Goal: Find specific page/section: Find specific page/section

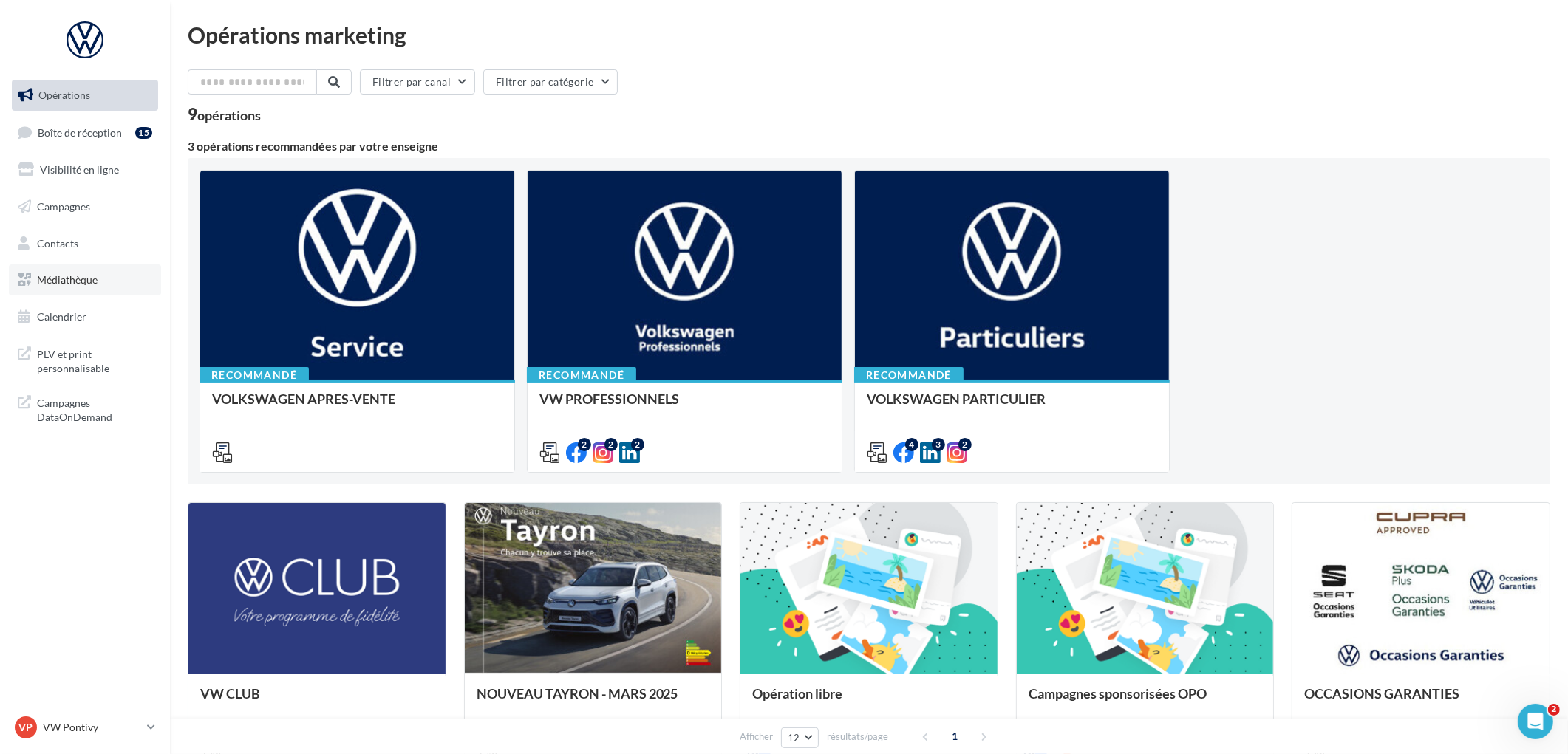
click at [63, 281] on span "Médiathèque" at bounding box center [66, 279] width 61 height 13
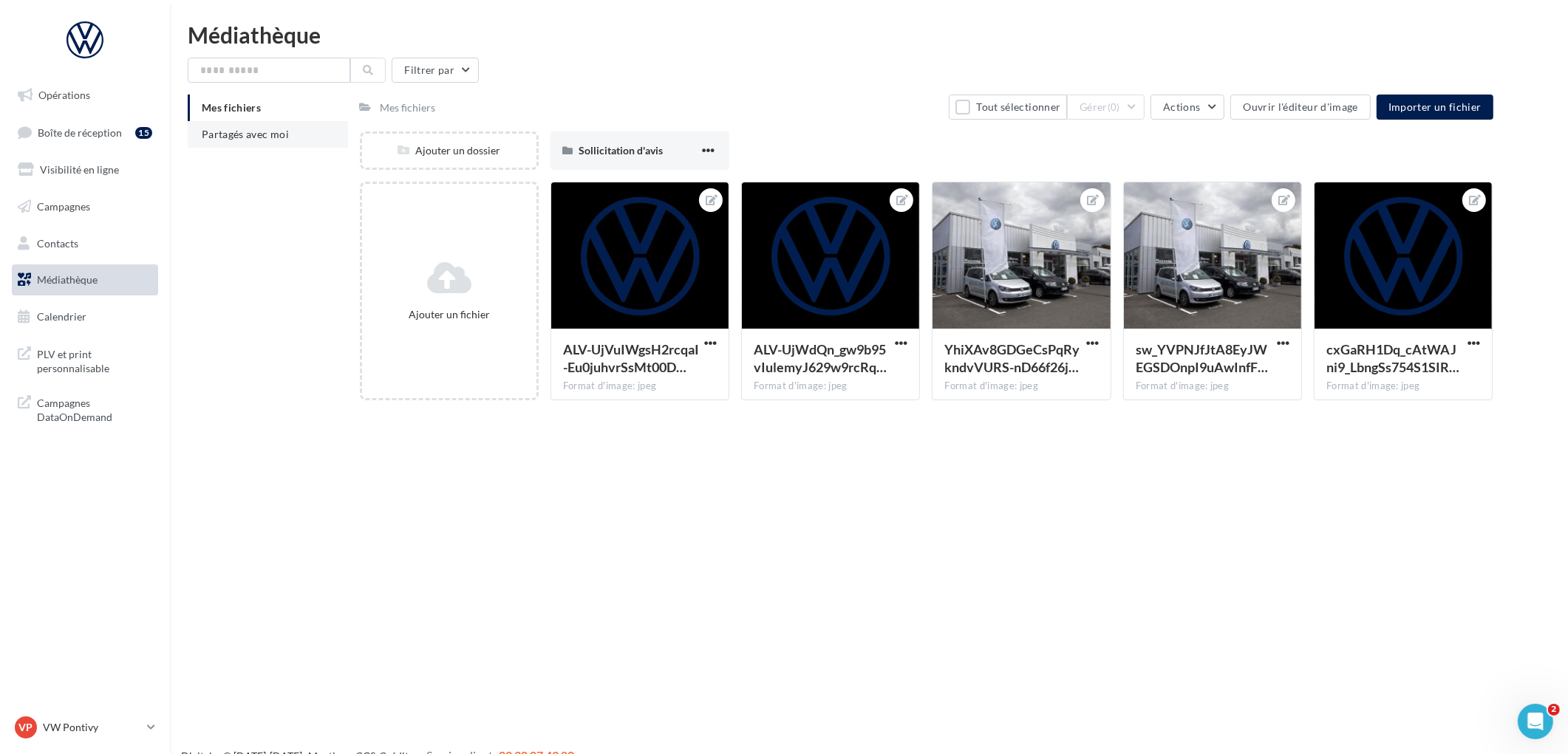
drag, startPoint x: 220, startPoint y: 139, endPoint x: 229, endPoint y: 139, distance: 9.0
click at [220, 139] on span "Partagés avec moi" at bounding box center [245, 134] width 87 height 13
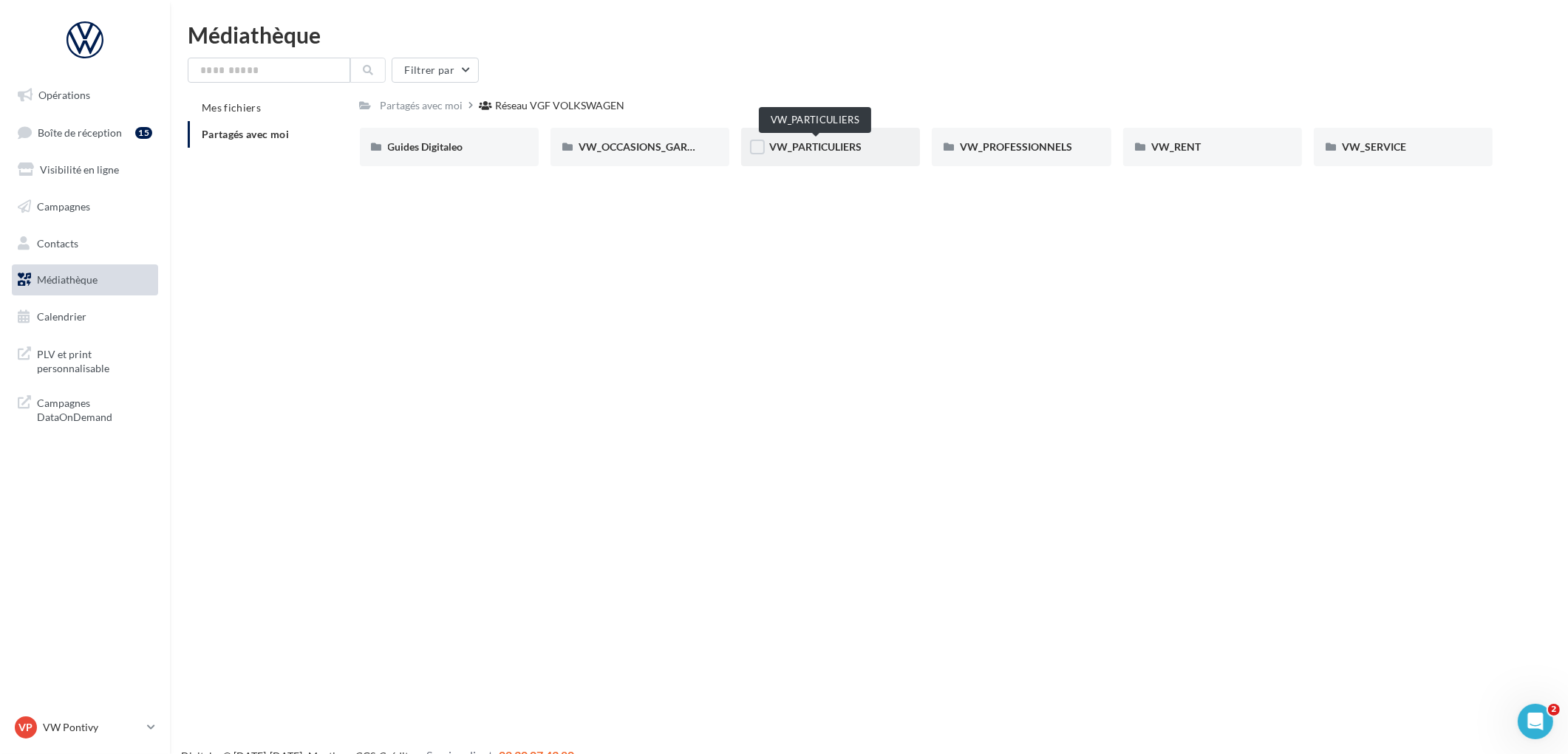
click at [836, 142] on span "VW_PARTICULIERS" at bounding box center [816, 146] width 93 height 13
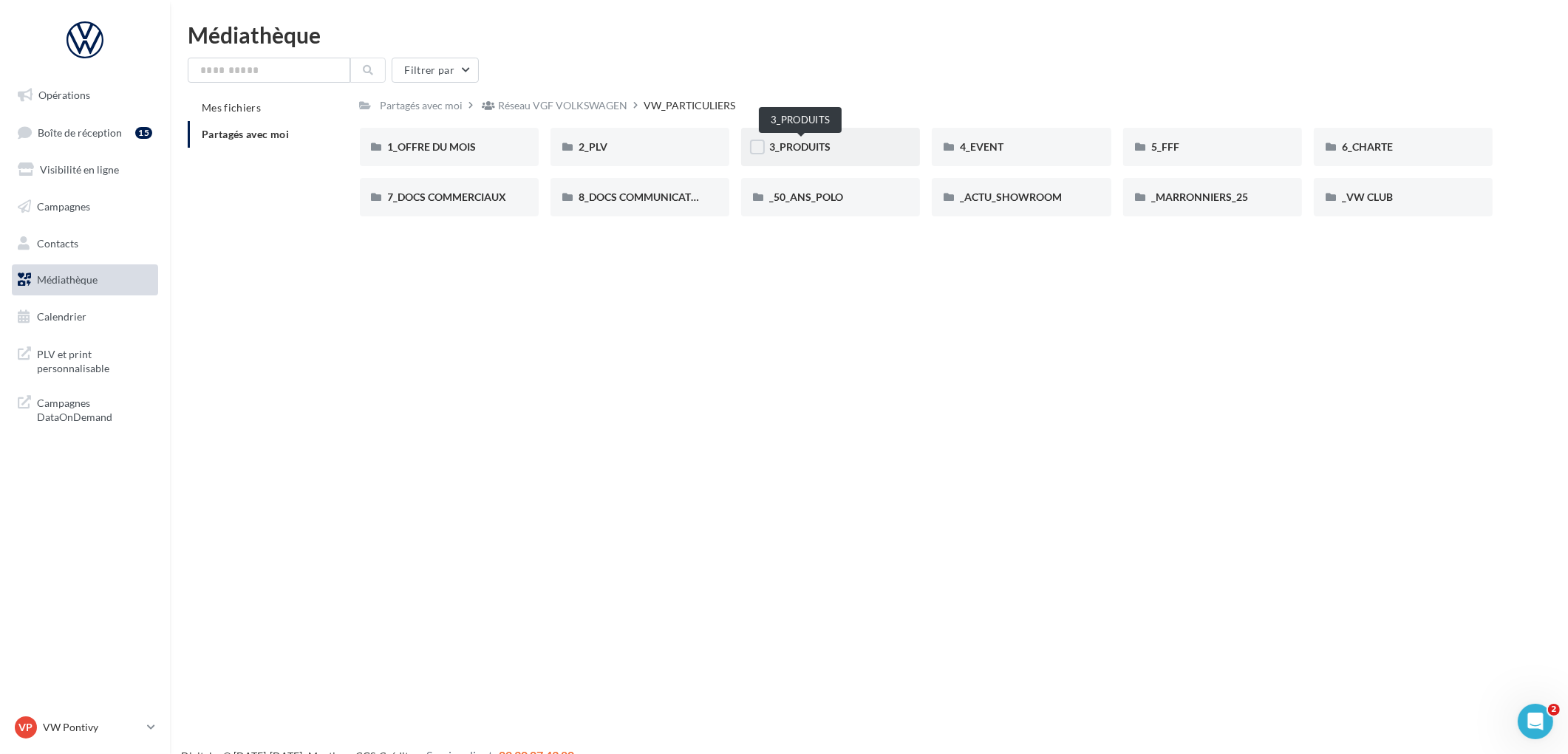
click at [802, 146] on span "3_PRODUITS" at bounding box center [800, 146] width 61 height 13
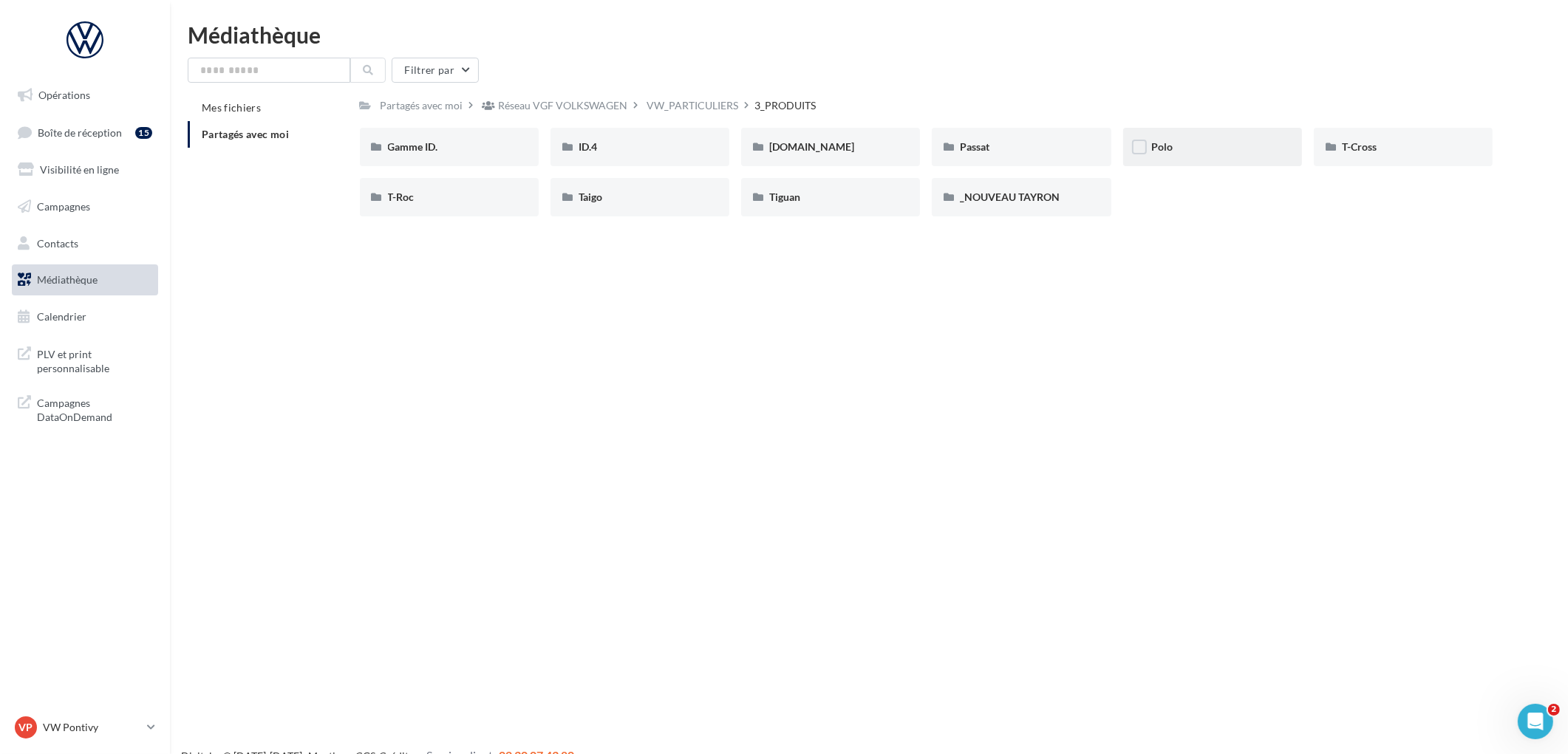
click at [1156, 148] on span "Polo" at bounding box center [1162, 146] width 22 height 13
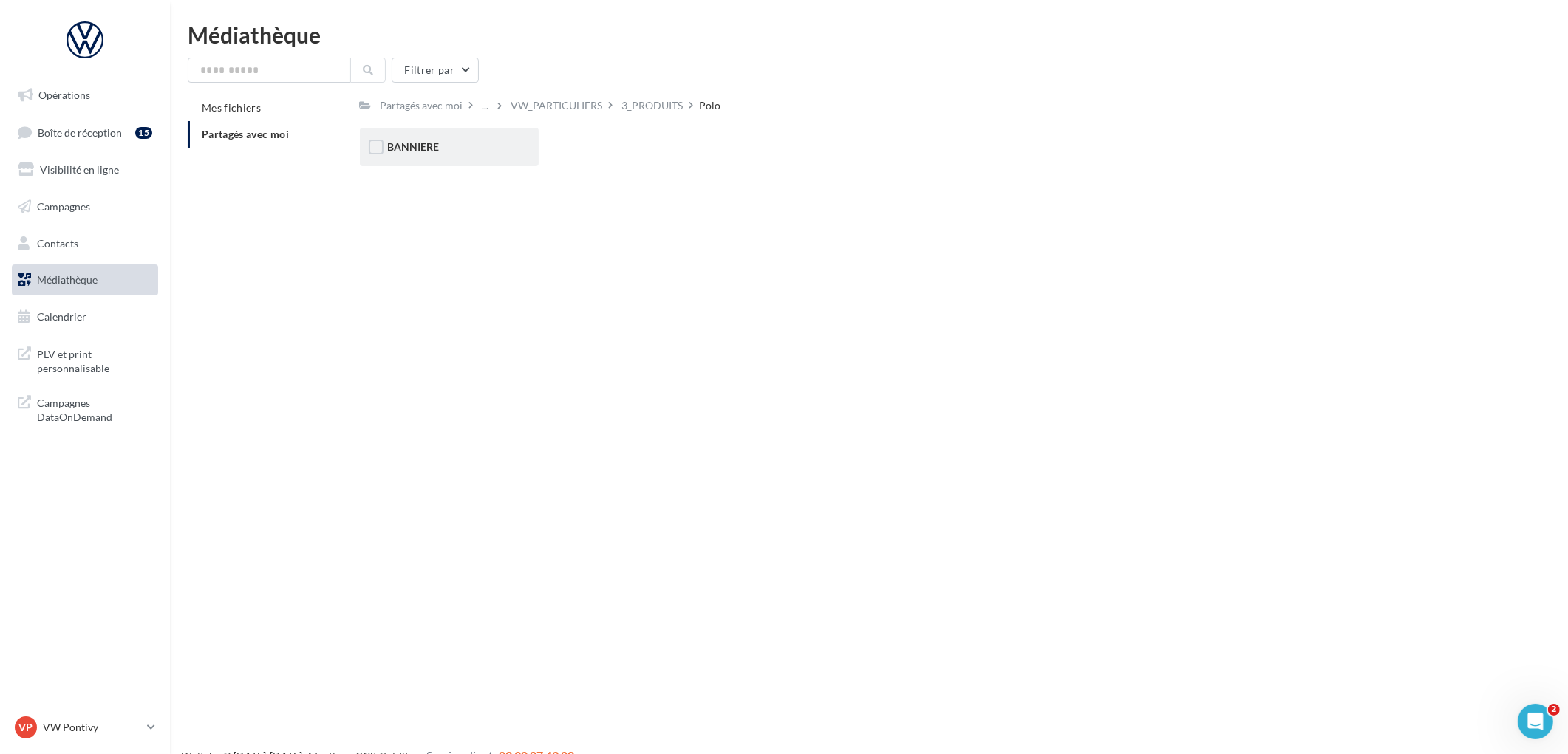
click at [507, 149] on div "BANNIERE" at bounding box center [449, 147] width 123 height 15
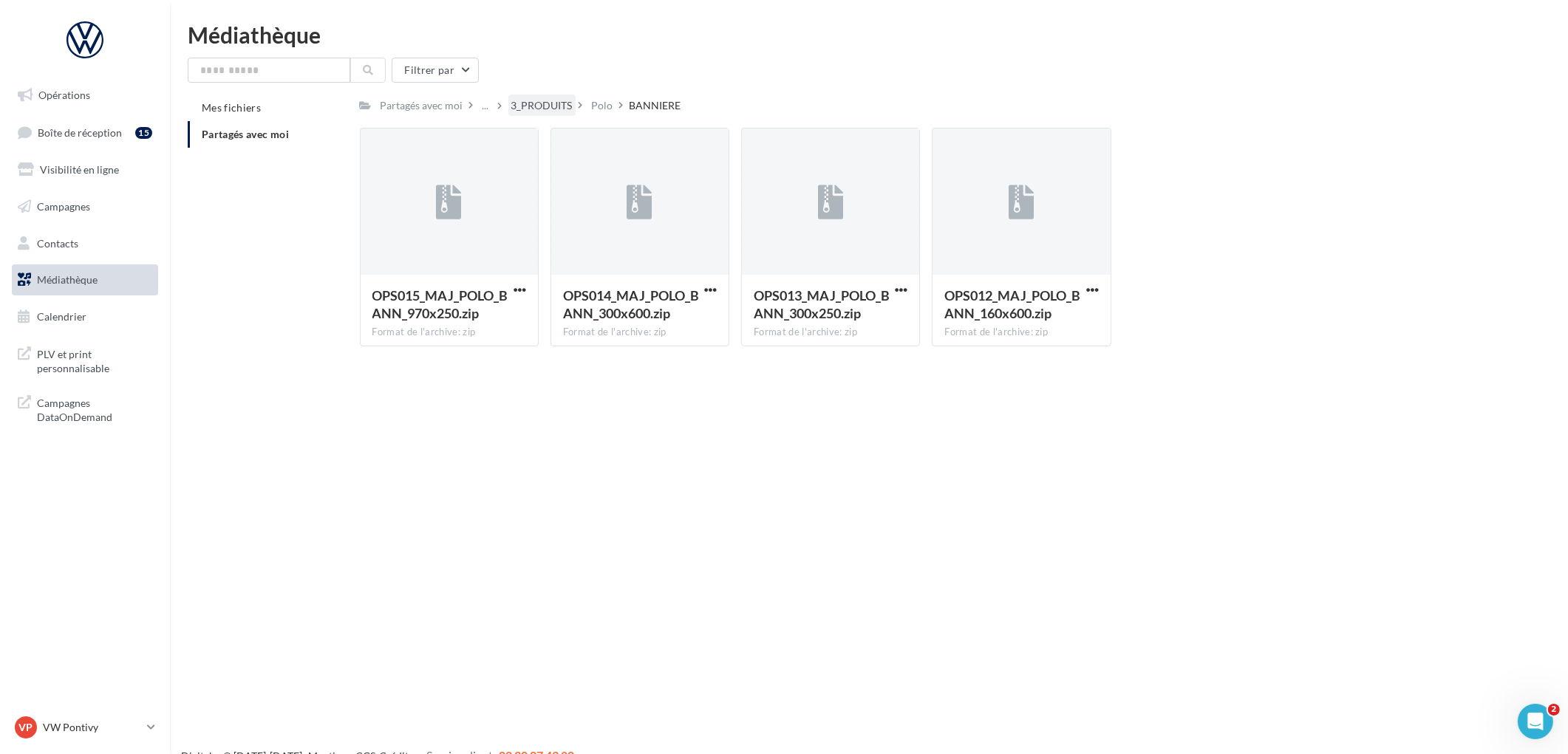
click at [562, 110] on div "3_PRODUITS" at bounding box center [542, 106] width 61 height 15
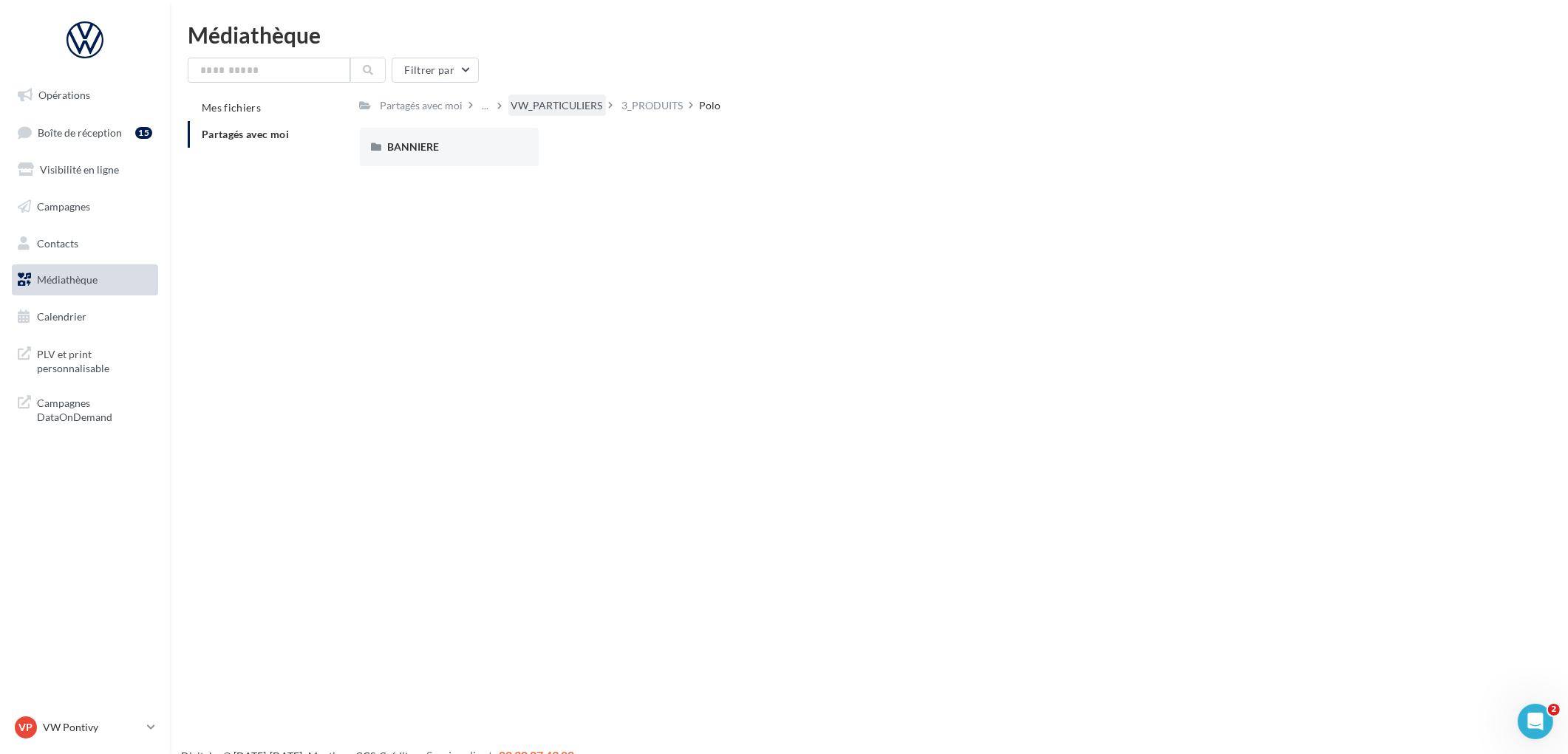
click at [532, 106] on div "VW_PARTICULIERS" at bounding box center [557, 106] width 92 height 15
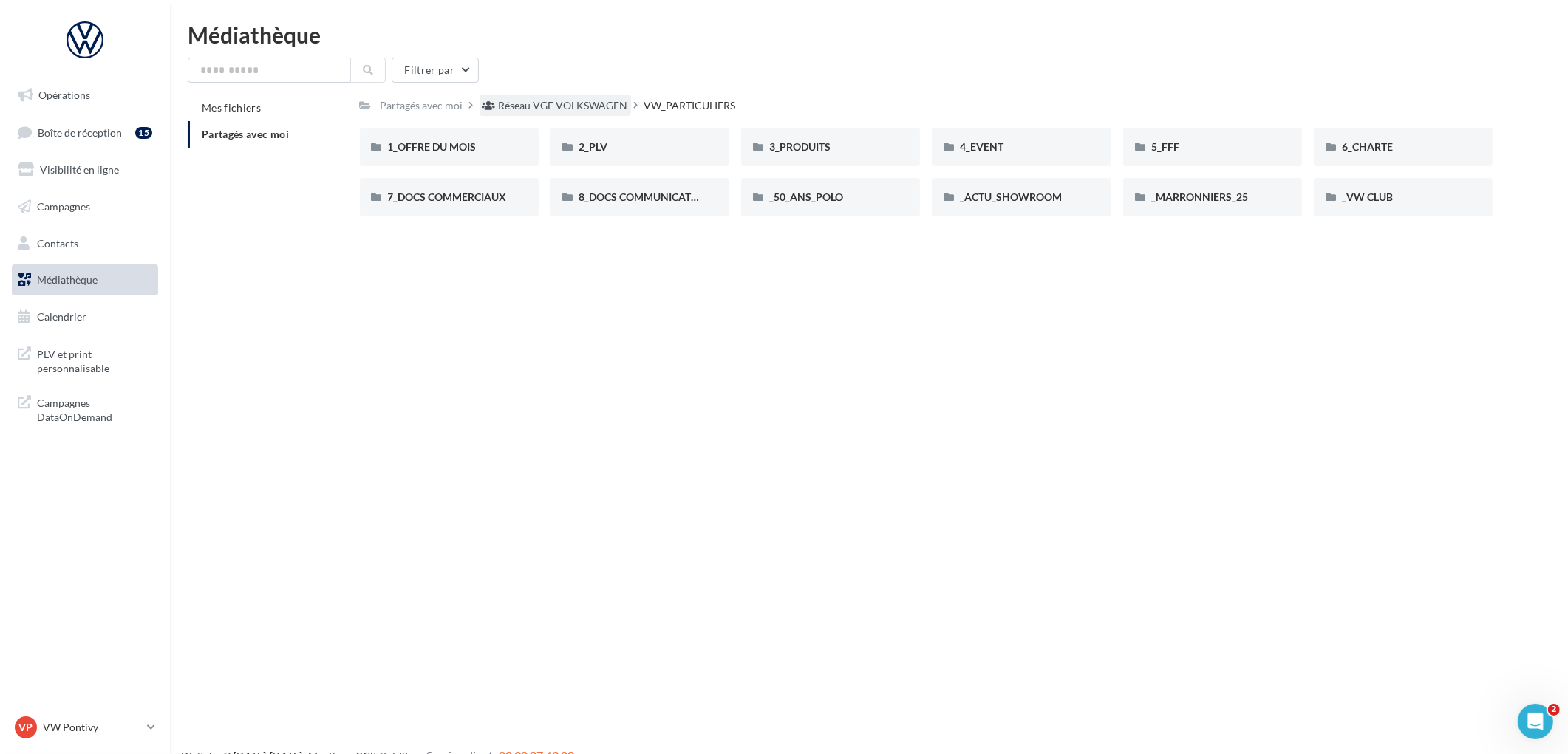
click at [562, 108] on div "Réseau VGF VOLKSWAGEN" at bounding box center [563, 106] width 129 height 15
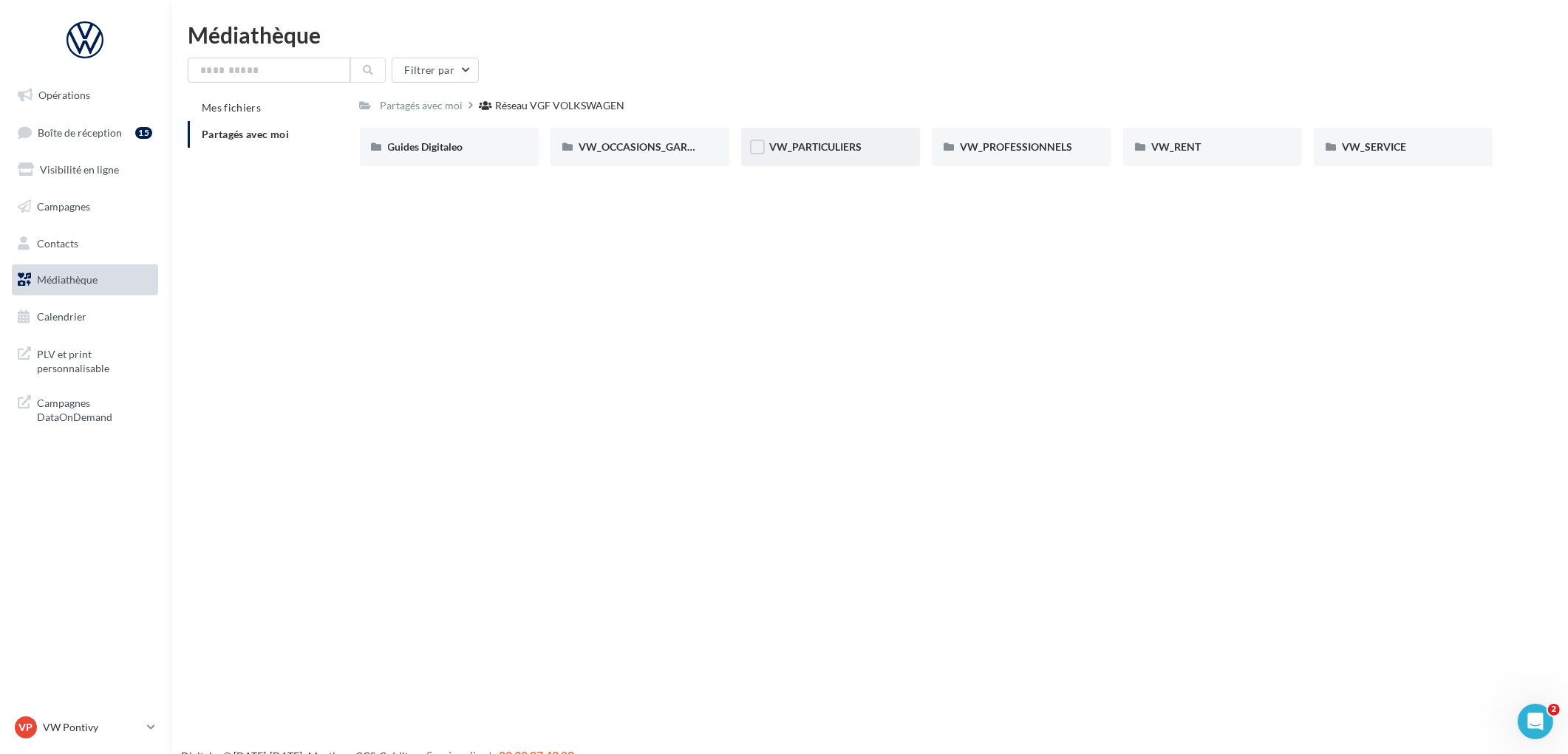
click at [793, 156] on div "VW_PARTICULIERS" at bounding box center [830, 146] width 179 height 38
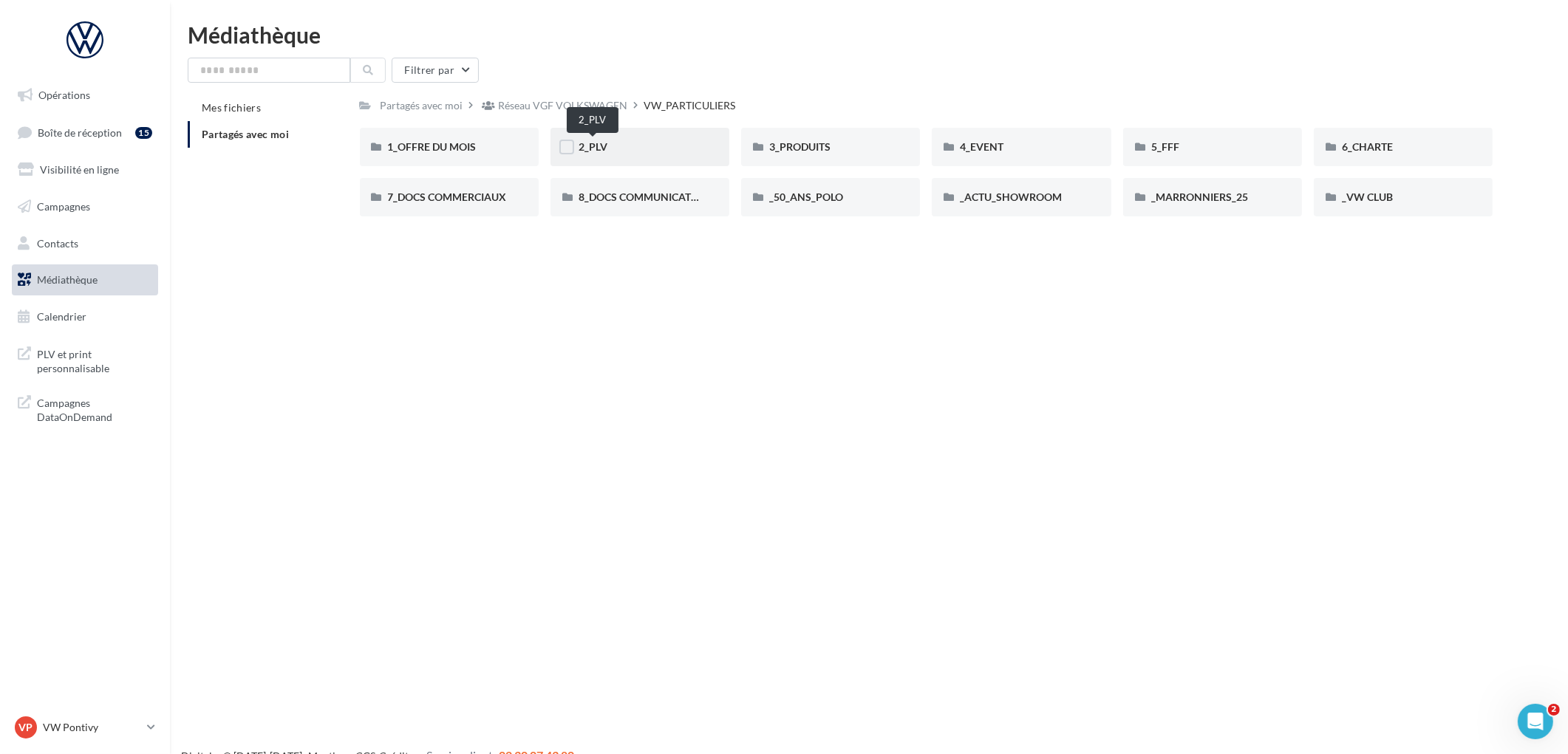
click at [597, 146] on span "2_PLV" at bounding box center [592, 146] width 29 height 13
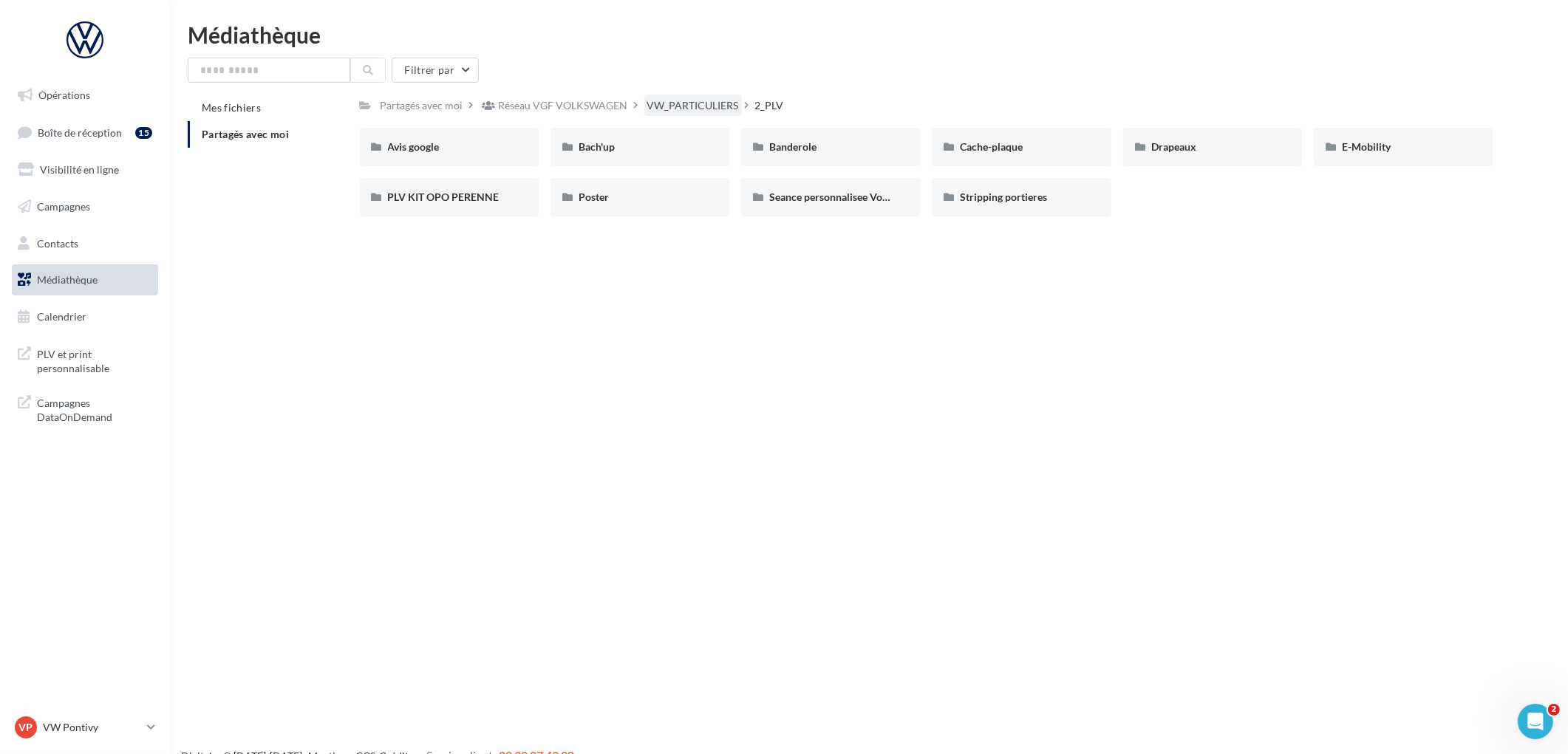
click at [669, 105] on div "VW_PARTICULIERS" at bounding box center [692, 106] width 92 height 15
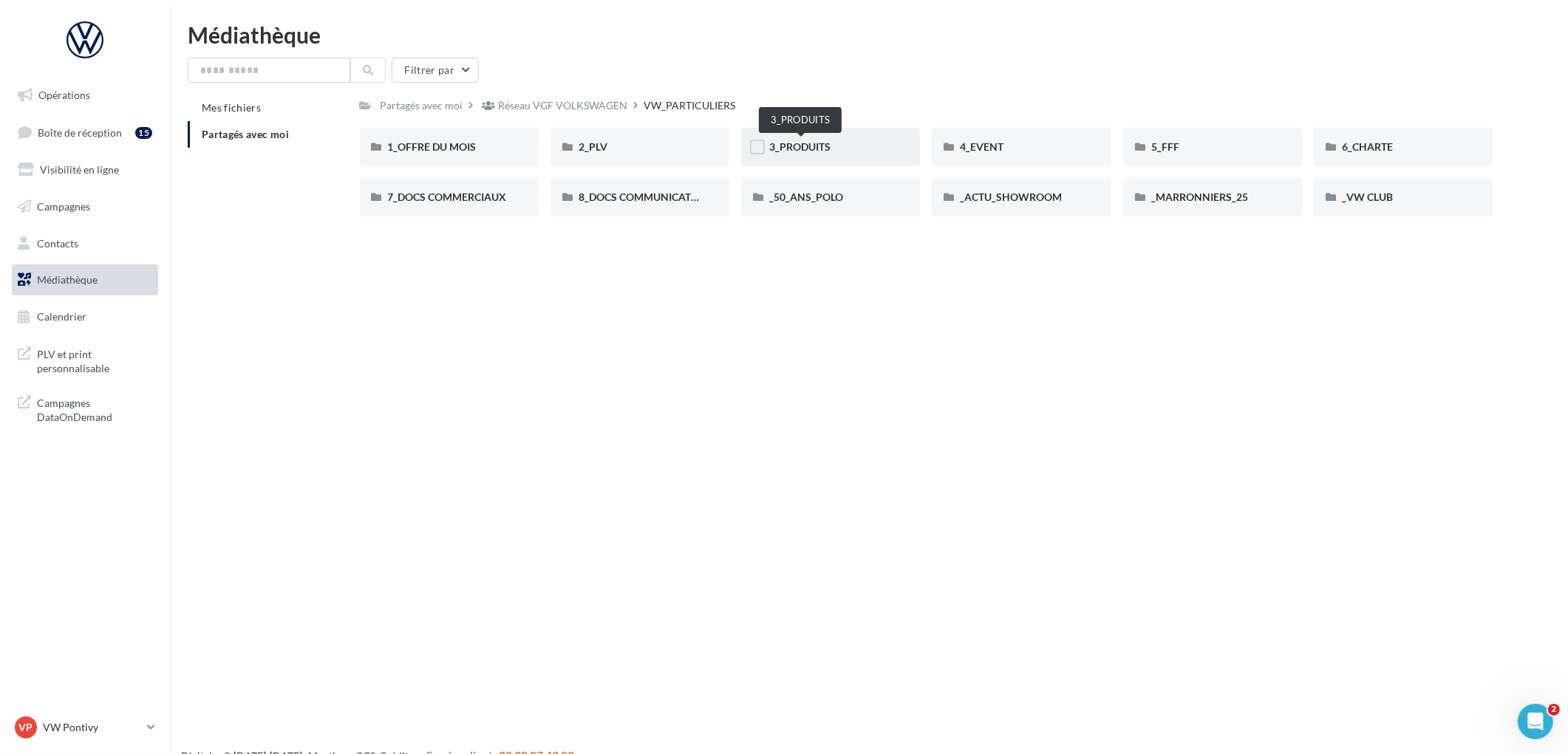
click at [805, 145] on span "3_PRODUITS" at bounding box center [800, 146] width 61 height 13
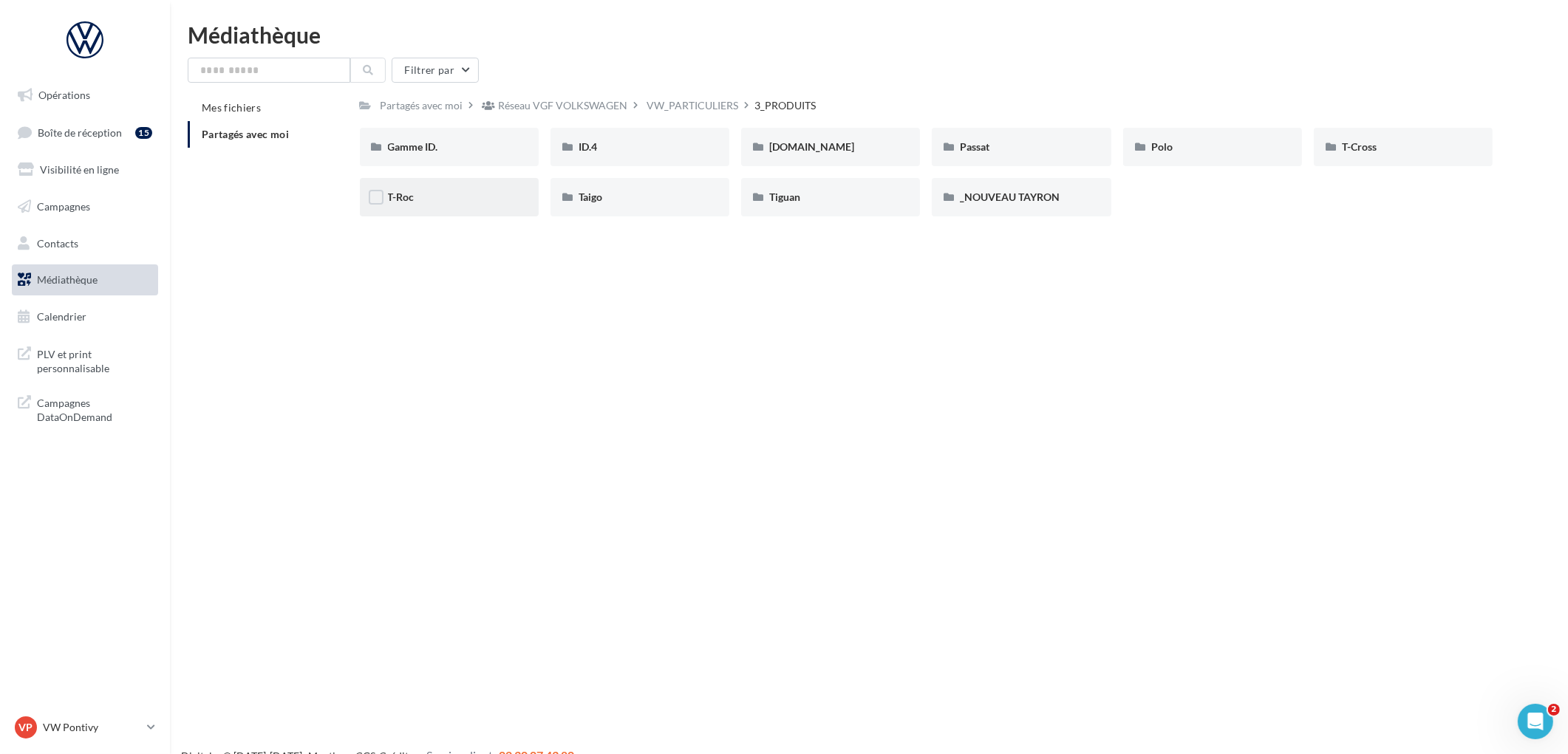
click at [436, 193] on div "T-Roc" at bounding box center [449, 197] width 123 height 15
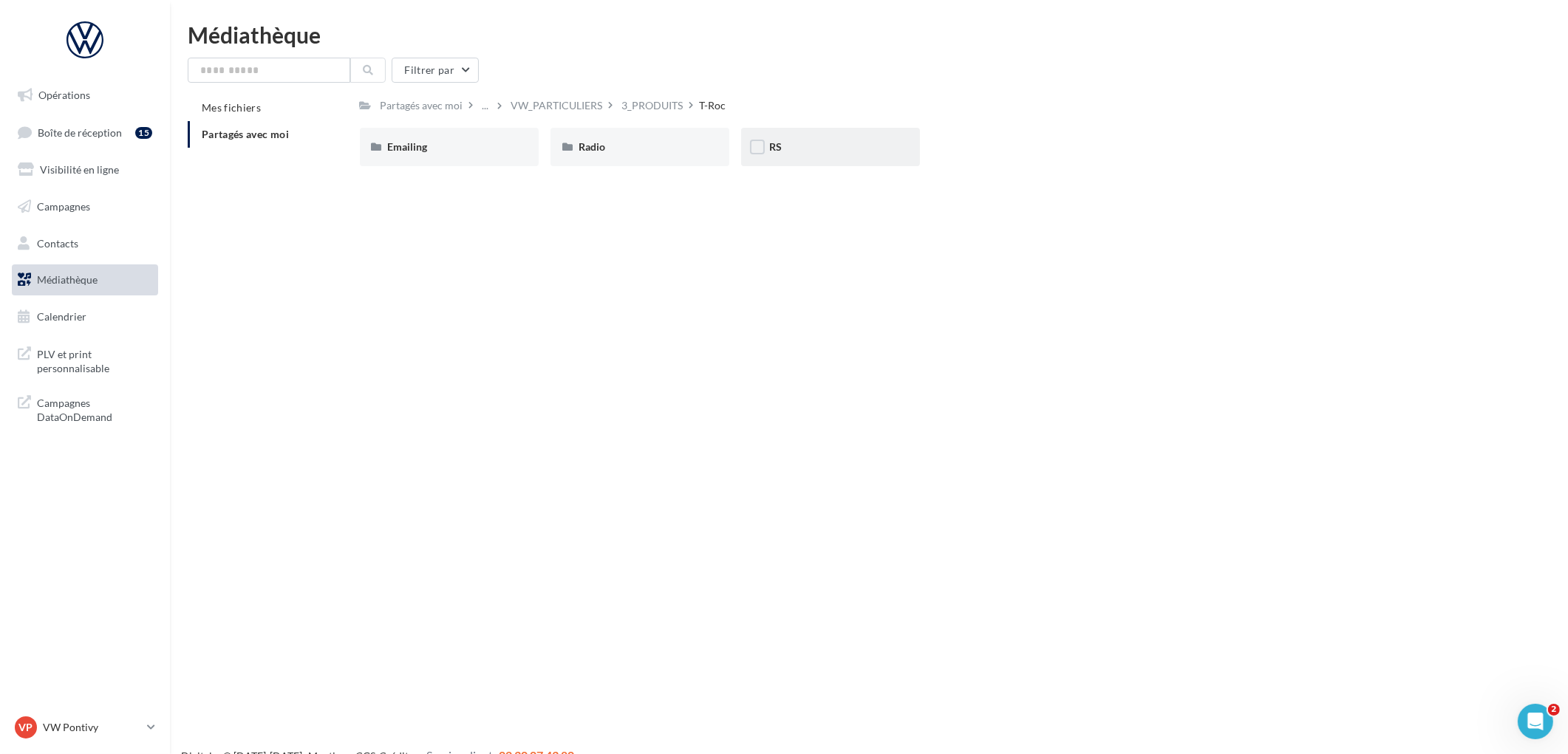
click at [787, 153] on div "RS" at bounding box center [831, 147] width 123 height 15
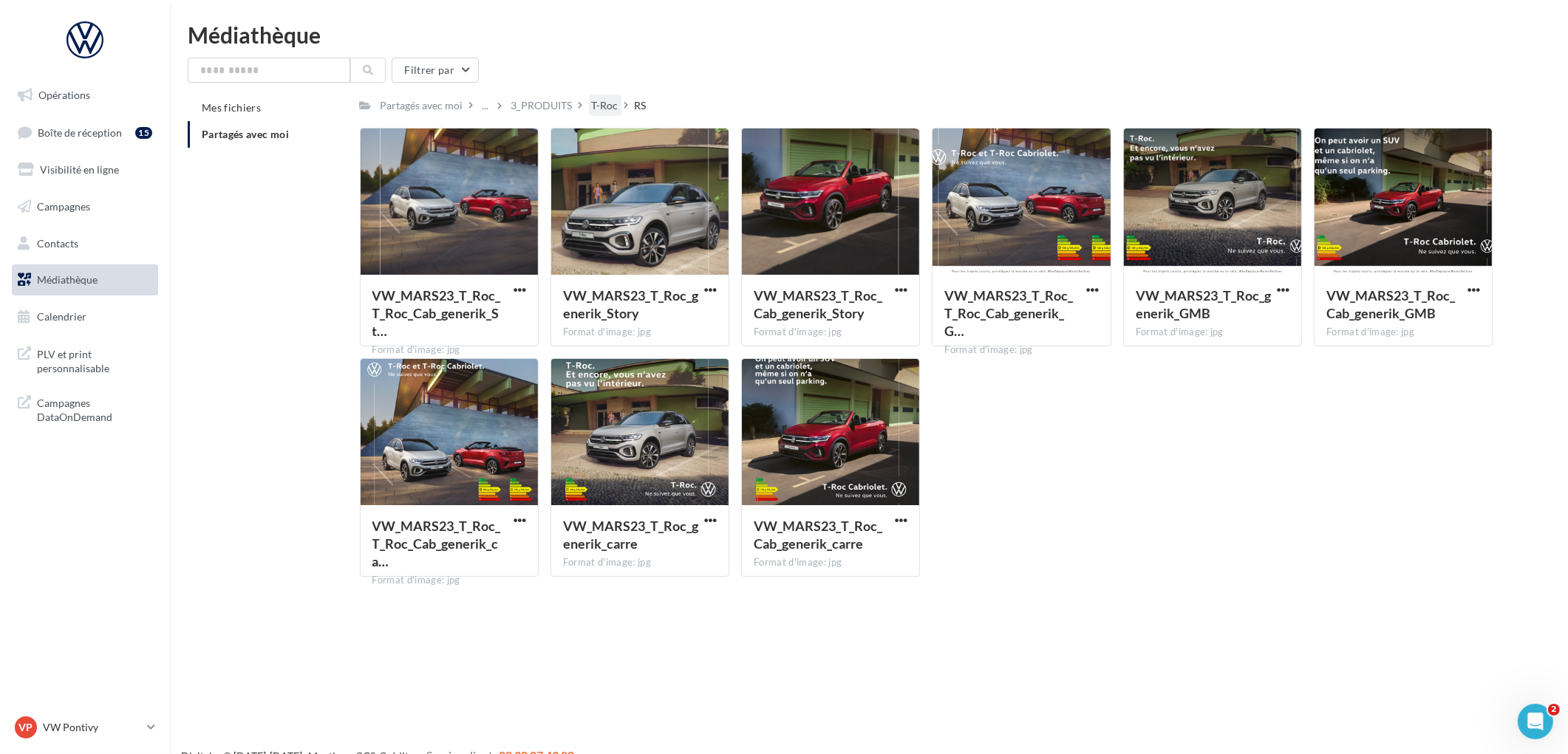
click at [596, 105] on div "T-Roc" at bounding box center [605, 106] width 27 height 15
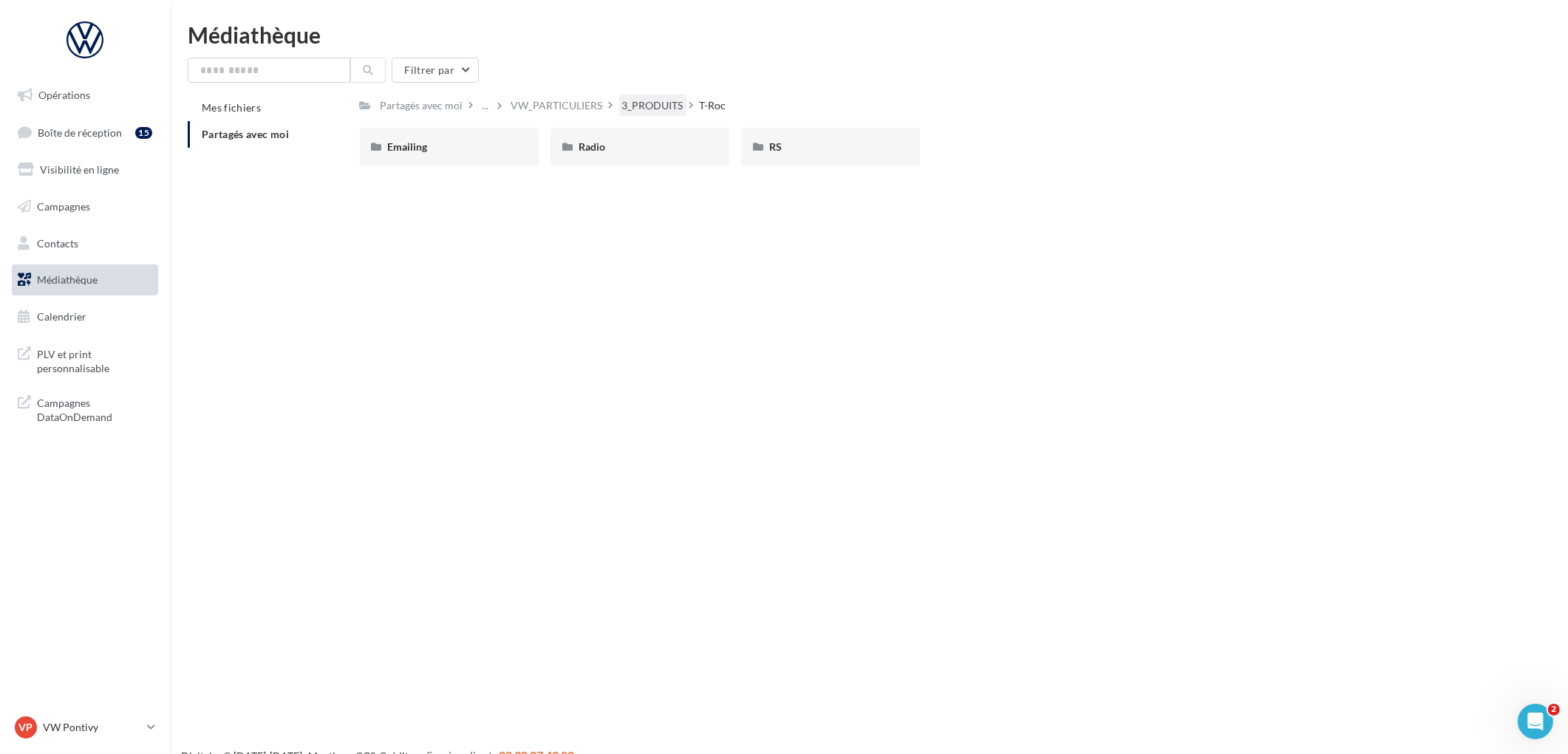
click at [656, 106] on div "3_PRODUITS" at bounding box center [653, 106] width 61 height 15
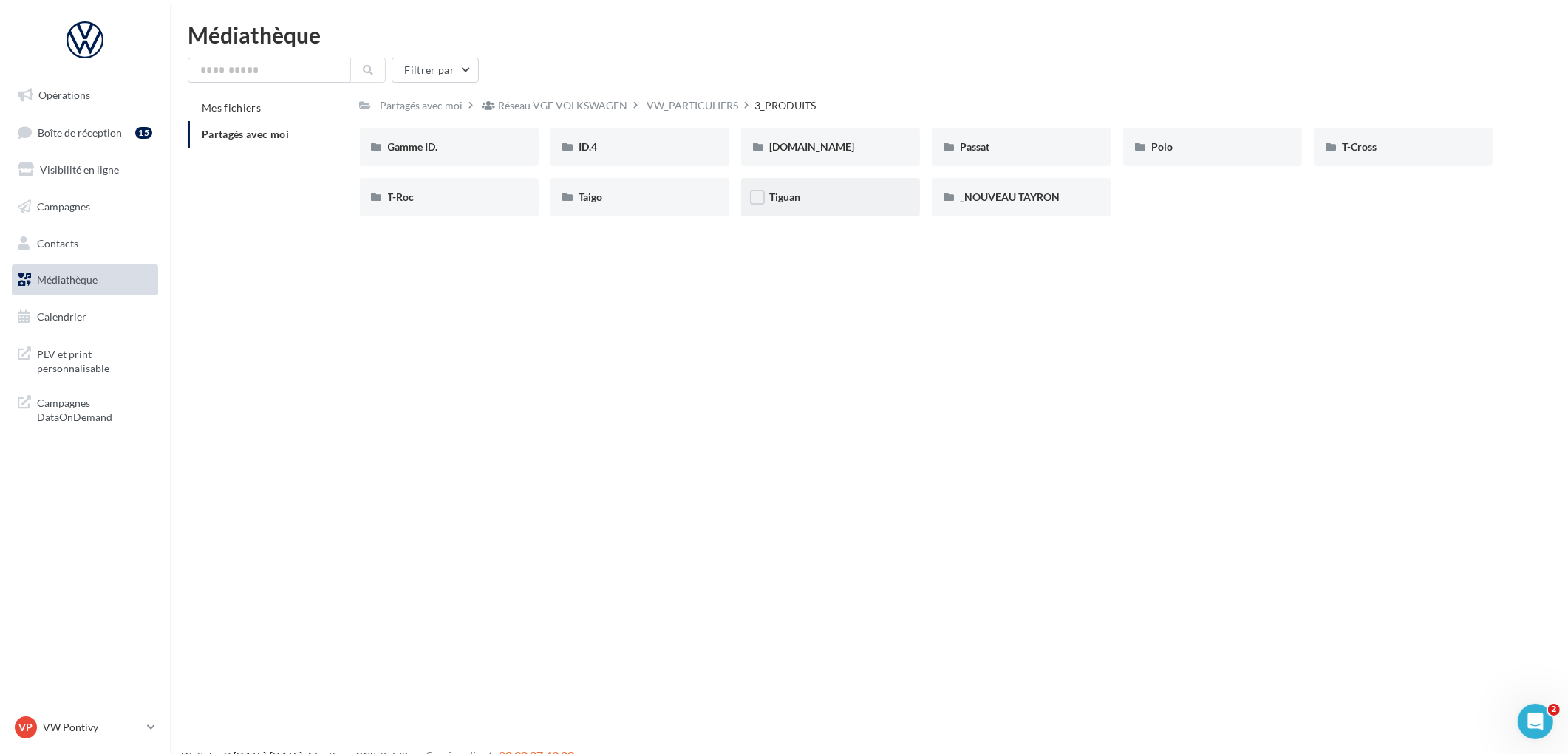
click at [788, 205] on div "Tiguan" at bounding box center [830, 196] width 179 height 38
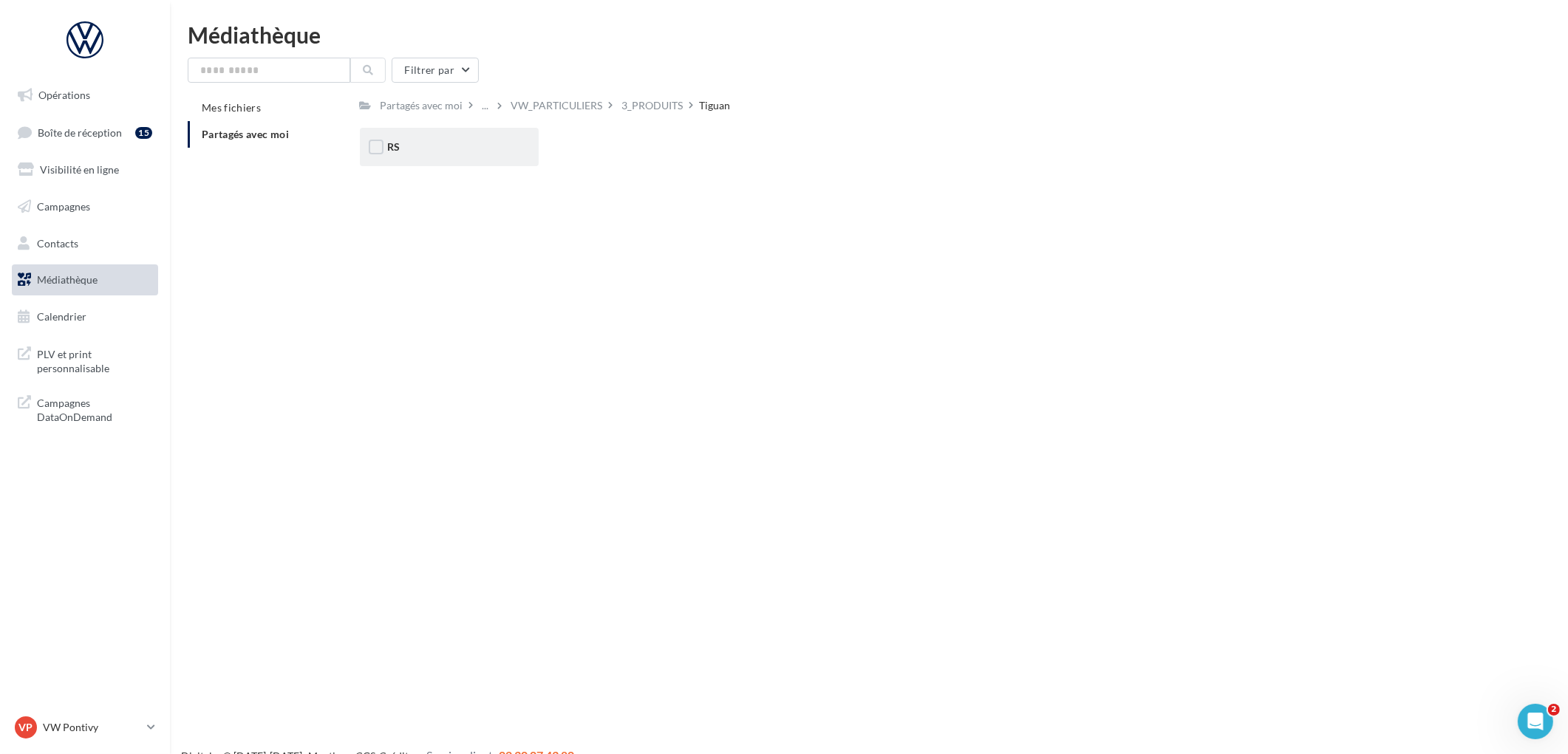
click at [438, 149] on div "RS" at bounding box center [449, 147] width 123 height 15
click at [481, 150] on div "Ecran" at bounding box center [449, 147] width 123 height 15
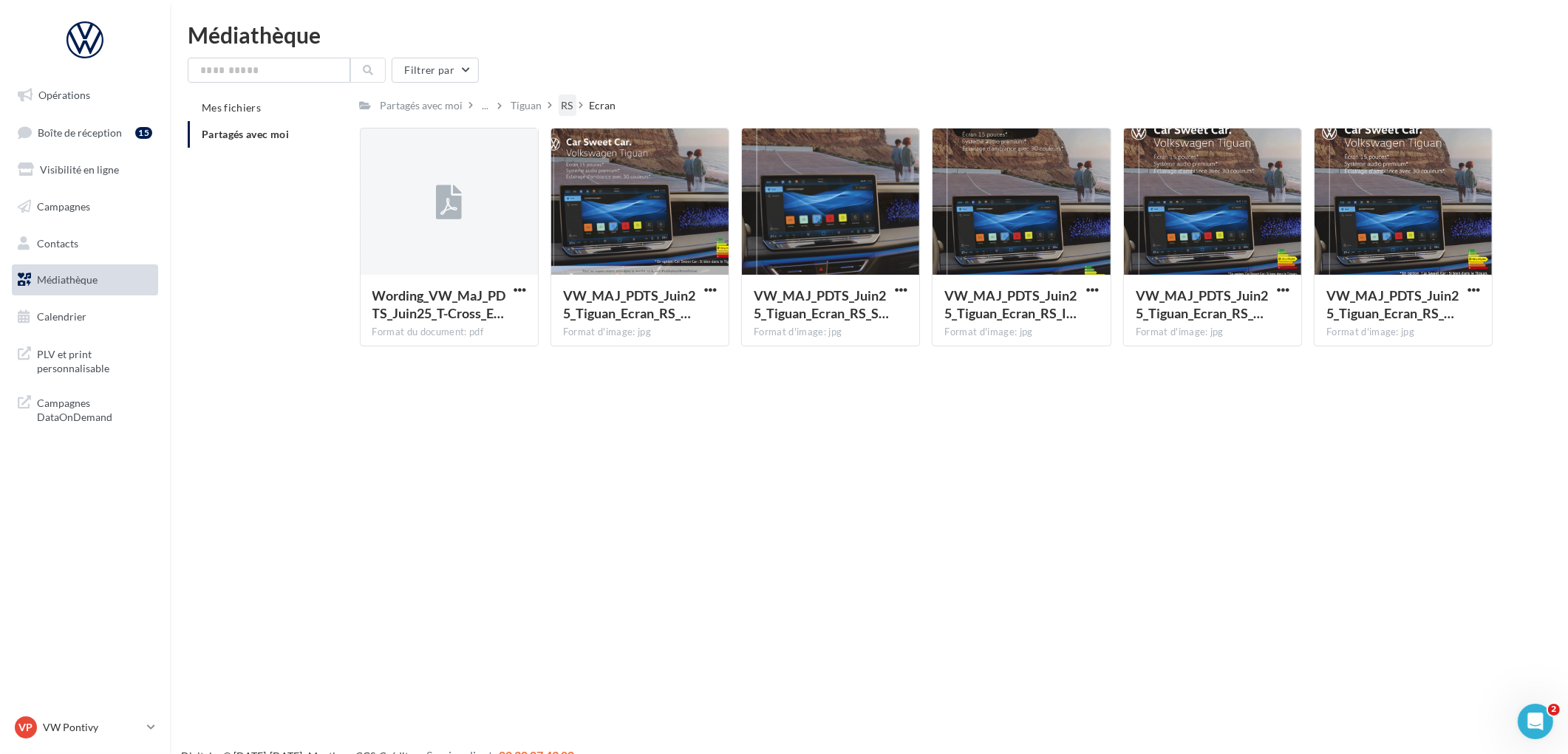
click at [563, 113] on div "RS" at bounding box center [568, 105] width 18 height 22
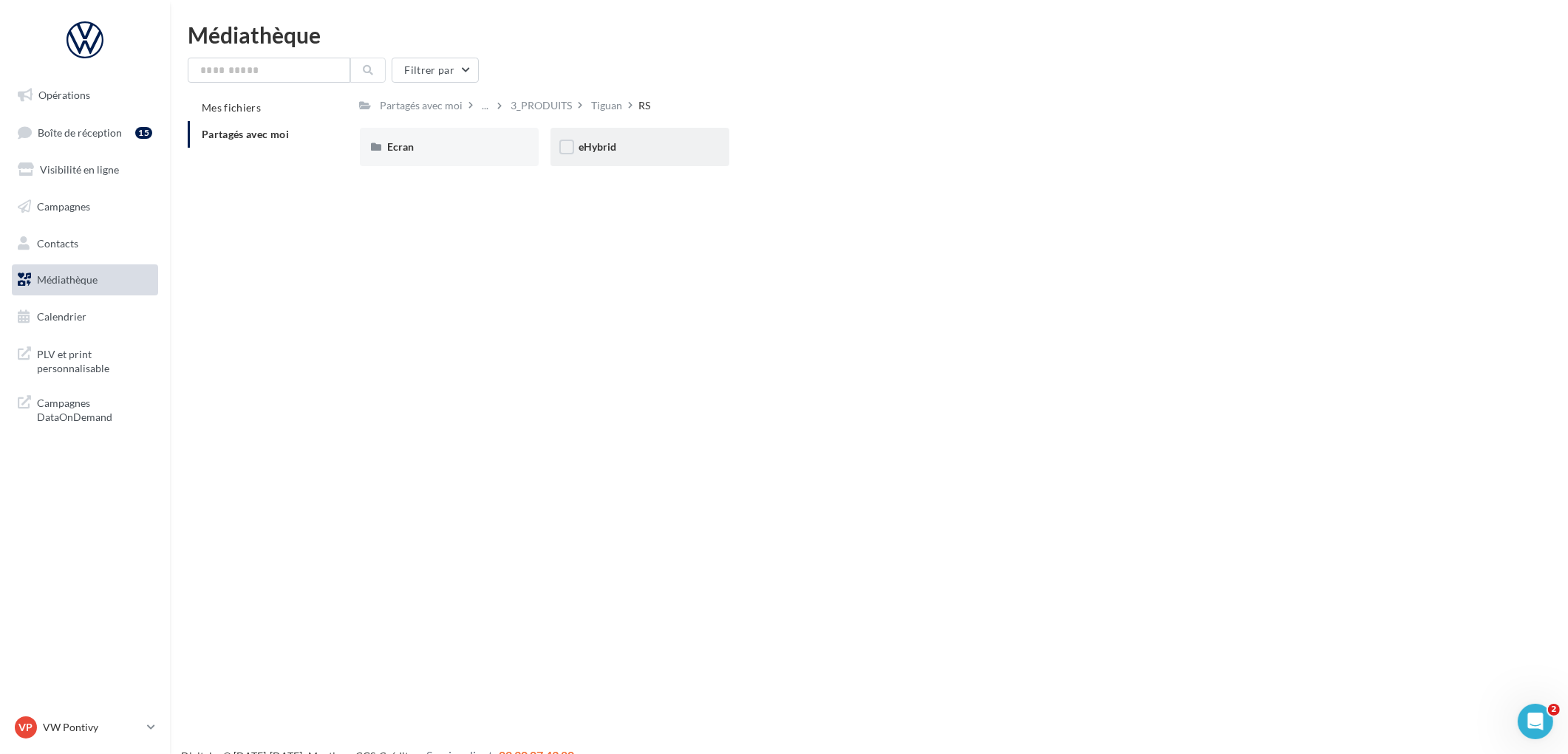
click at [618, 157] on div "eHybrid" at bounding box center [639, 146] width 179 height 38
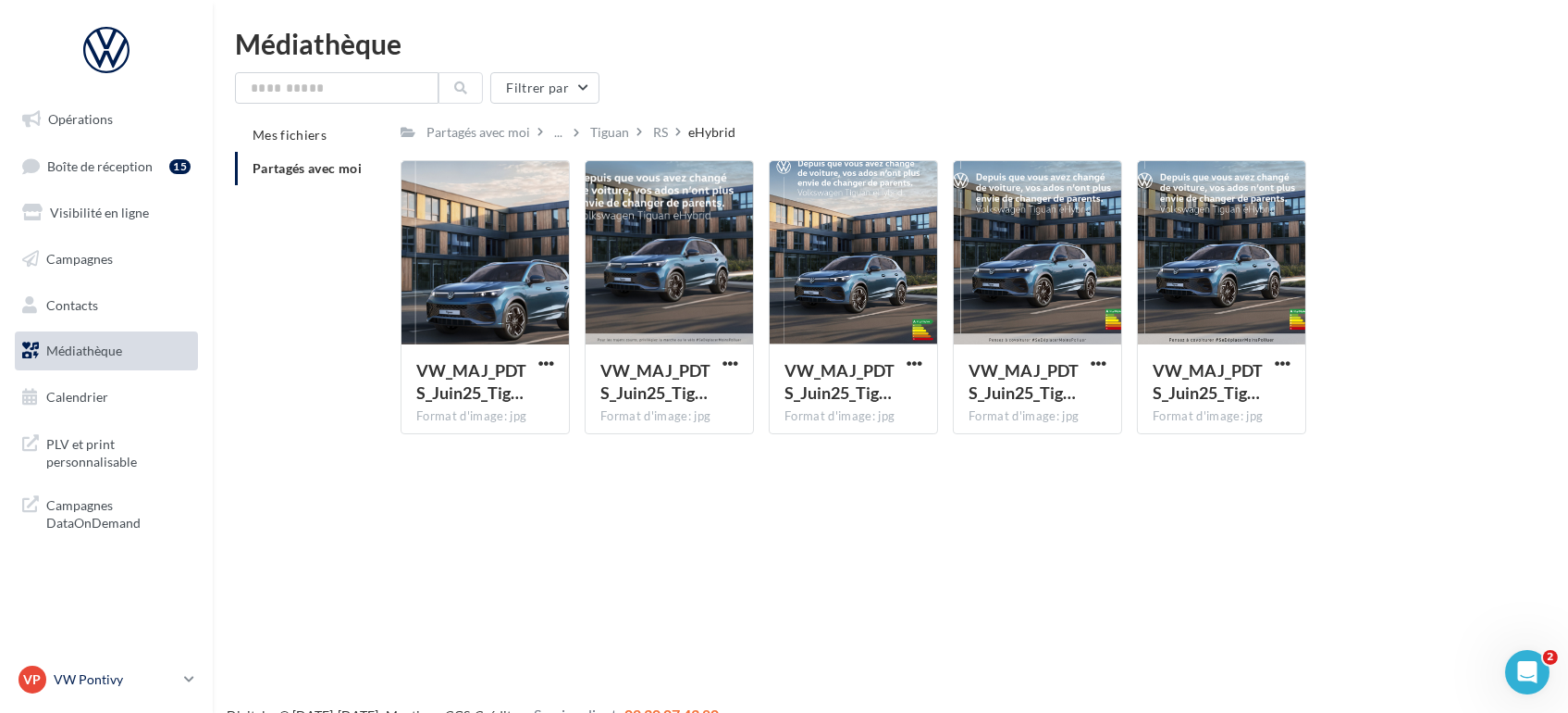
click at [91, 689] on p "VW Pontivy" at bounding box center [115, 679] width 123 height 19
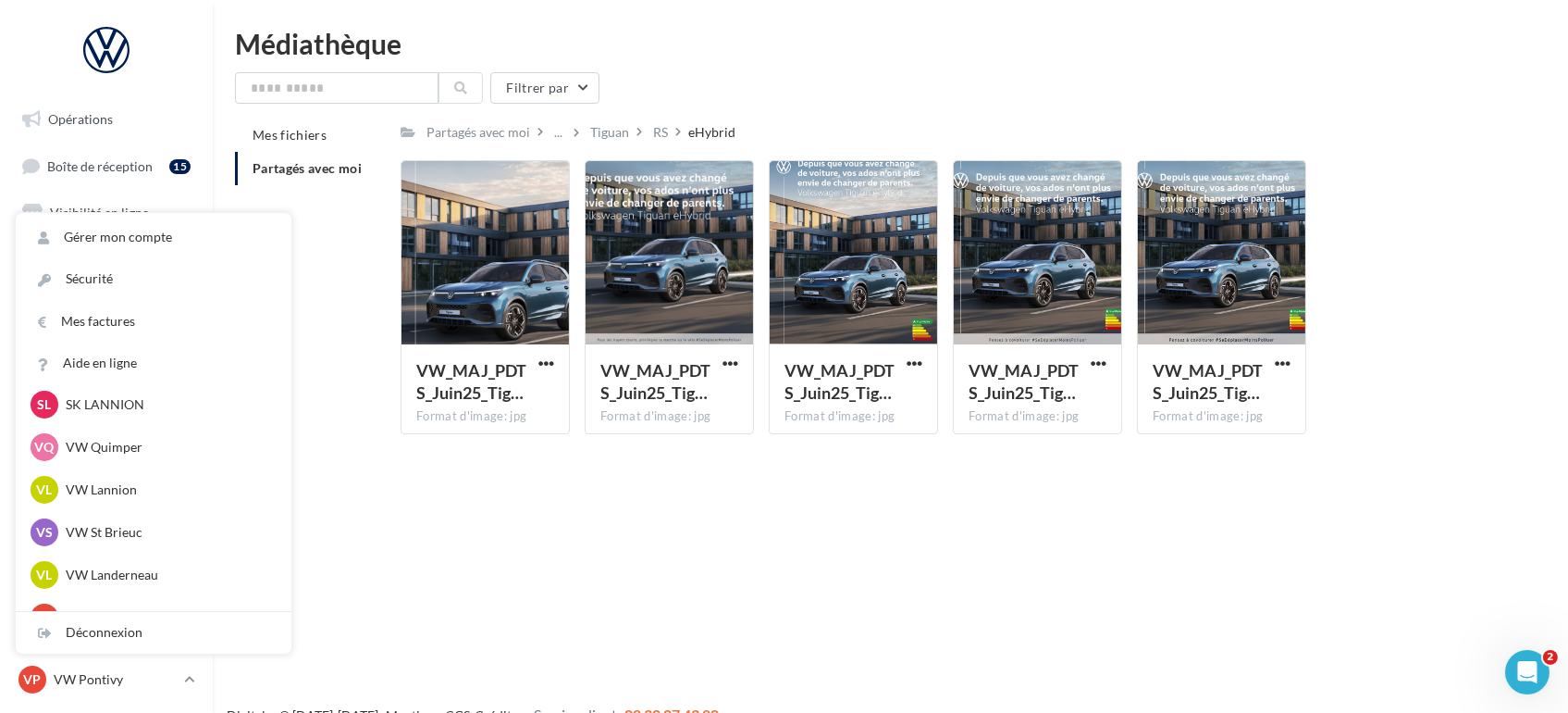
scroll to position [686, 0]
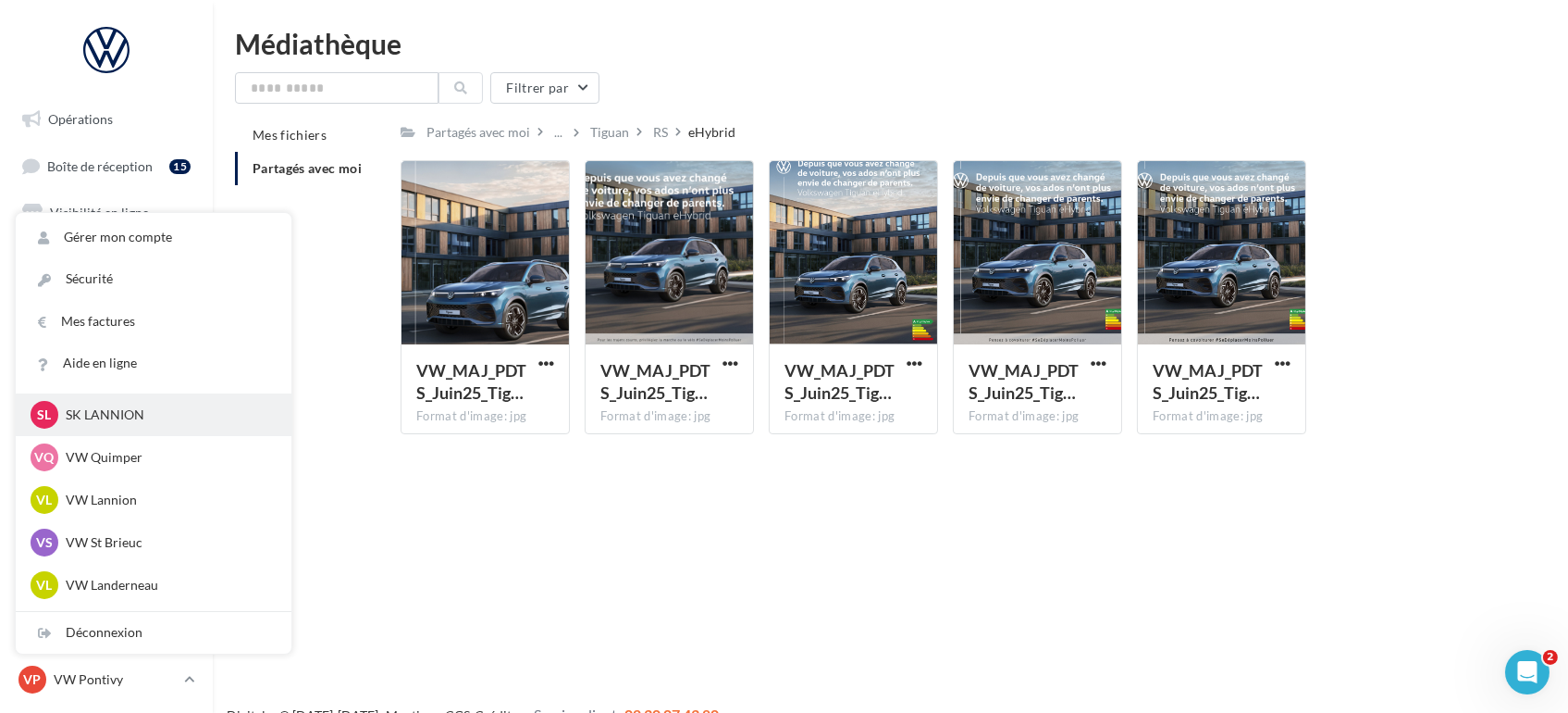
click at [116, 424] on p "SK LANNION" at bounding box center [167, 415] width 204 height 19
